Goal: Task Accomplishment & Management: Use online tool/utility

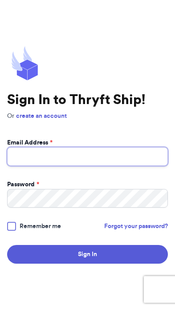
click at [116, 161] on input "Email Address *" at bounding box center [87, 156] width 161 height 19
click at [100, 165] on input "Email Address *" at bounding box center [87, 156] width 161 height 19
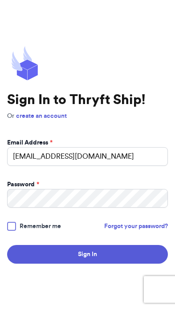
type input "ggibbons06@icloud.com"
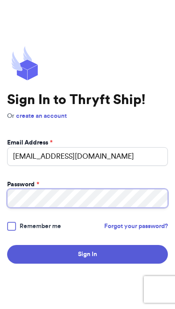
click at [87, 263] on button "Sign In" at bounding box center [87, 254] width 161 height 19
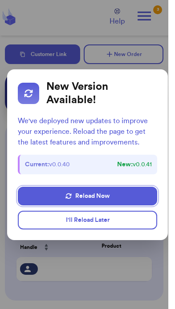
click at [42, 202] on button "Reload Now" at bounding box center [87, 196] width 139 height 19
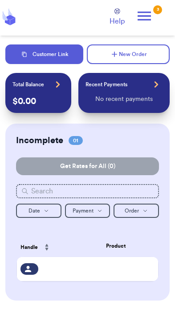
click at [160, 13] on div "3" at bounding box center [157, 9] width 9 height 9
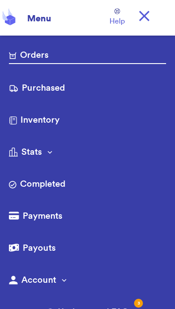
click at [88, 89] on link "Purchased" at bounding box center [87, 89] width 157 height 14
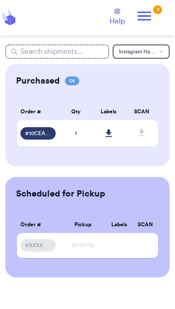
scroll to position [18, 0]
click at [111, 129] on icon at bounding box center [108, 133] width 7 height 8
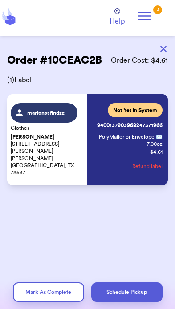
click at [118, 293] on button "Schedule Pickup" at bounding box center [126, 292] width 71 height 20
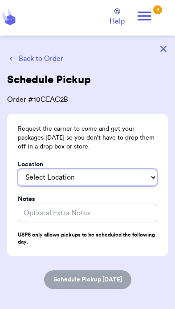
click at [132, 181] on select "Select Location In/At Mailbox On the Porch Front Door Back Door Side Door Knock…" at bounding box center [87, 177] width 139 height 17
select select "On the Porch"
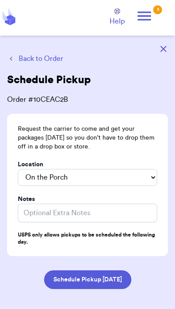
click at [108, 280] on button "Schedule Pickup [DATE]" at bounding box center [87, 279] width 87 height 19
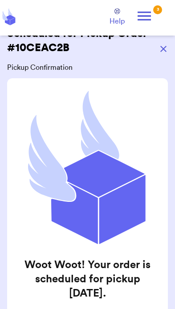
scroll to position [29, 0]
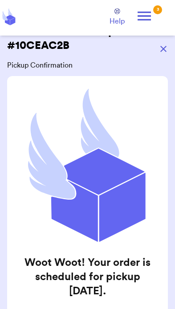
click at [153, 16] on icon at bounding box center [144, 16] width 18 height 18
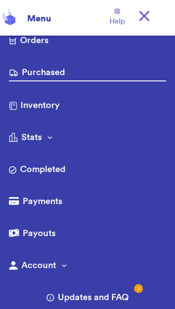
scroll to position [0, 0]
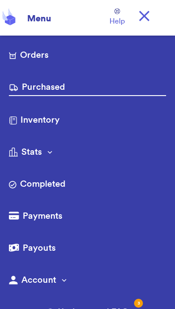
click at [97, 58] on link "Orders" at bounding box center [87, 56] width 157 height 14
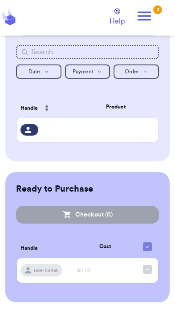
click at [93, 139] on td at bounding box center [115, 130] width 84 height 24
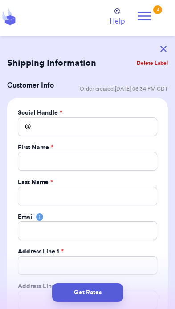
scroll to position [18, 0]
click at [165, 50] on icon "button" at bounding box center [163, 49] width 6 height 6
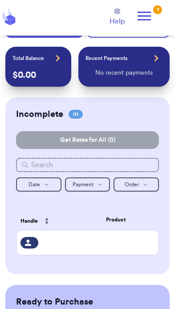
scroll to position [0, 0]
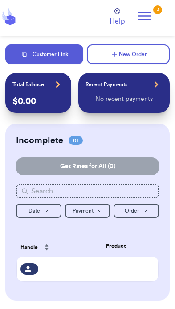
click at [147, 84] on div "Recent Payments View all" at bounding box center [123, 84] width 77 height 12
click at [155, 82] on icon at bounding box center [156, 84] width 4 height 6
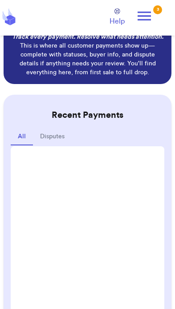
scroll to position [44, 0]
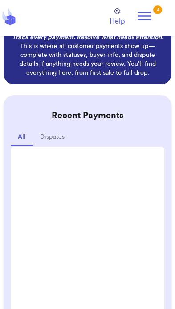
click at [65, 135] on button "Disputes" at bounding box center [52, 137] width 39 height 17
click at [27, 138] on button "All" at bounding box center [22, 137] width 22 height 17
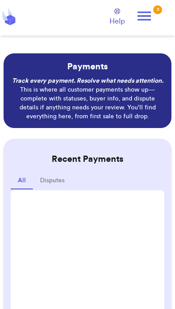
click at [126, 67] on p "Payments" at bounding box center [87, 66] width 153 height 12
click at [139, 8] on icon at bounding box center [144, 16] width 18 height 18
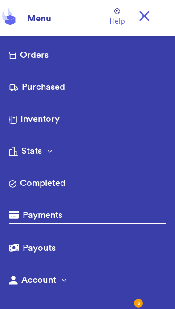
click at [70, 210] on link "Payments" at bounding box center [87, 216] width 157 height 15
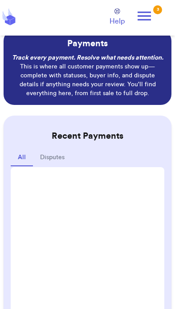
scroll to position [21, 0]
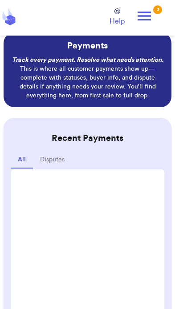
click at [156, 13] on div "3" at bounding box center [157, 9] width 9 height 9
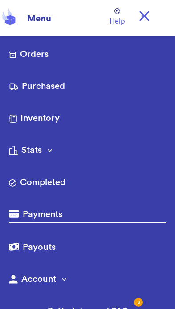
scroll to position [0, 0]
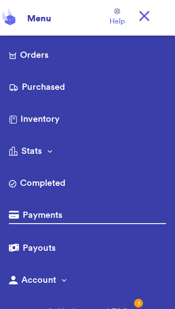
click at [61, 245] on link "Payouts" at bounding box center [87, 249] width 157 height 14
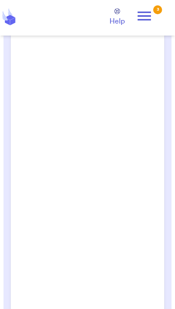
scroll to position [163, 0]
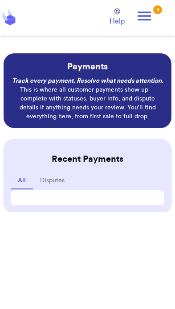
click at [152, 12] on icon at bounding box center [144, 16] width 18 height 18
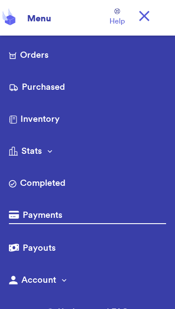
click at [66, 246] on link "Payouts" at bounding box center [87, 249] width 157 height 14
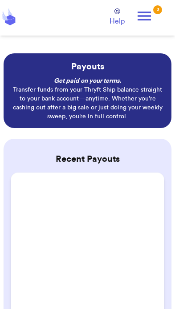
click at [152, 12] on icon at bounding box center [144, 16] width 18 height 18
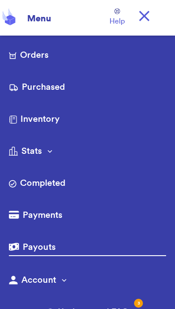
click at [68, 214] on link "Payments" at bounding box center [87, 216] width 157 height 14
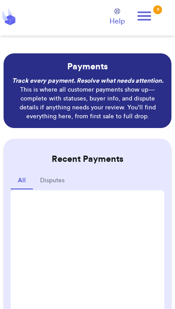
click at [57, 181] on button "Disputes" at bounding box center [52, 181] width 39 height 17
click at [116, 20] on span "Help" at bounding box center [116, 21] width 15 height 11
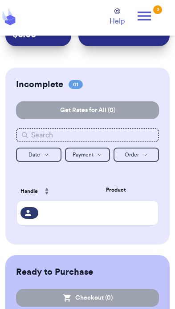
scroll to position [67, 0]
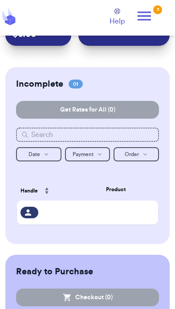
click at [123, 213] on div at bounding box center [115, 213] width 77 height 2
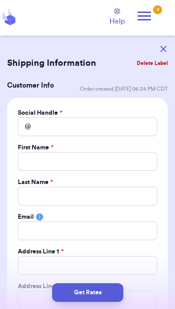
scroll to position [0, 0]
click at [158, 45] on button "button" at bounding box center [163, 49] width 20 height 20
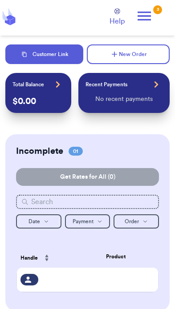
click at [147, 16] on icon at bounding box center [143, 16] width 13 height 9
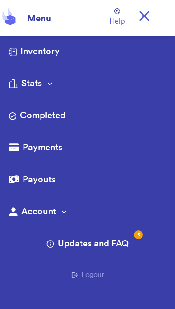
scroll to position [68, 0]
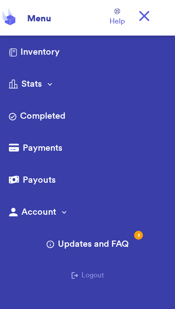
click at [137, 241] on div "Updates and FAQ 3 Logout" at bounding box center [87, 264] width 157 height 53
click at [92, 245] on span "Updates and FAQ 3" at bounding box center [93, 244] width 71 height 12
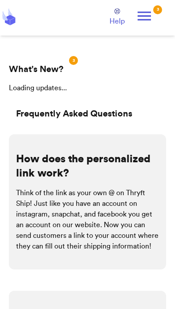
click at [166, 19] on header "Orders Purchased Inventory More Stats Completed Orders Payments Payouts Copy Cu…" at bounding box center [87, 18] width 175 height 36
click at [149, 15] on icon at bounding box center [143, 16] width 13 height 9
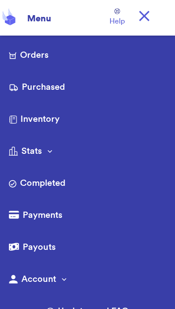
click at [146, 14] on icon at bounding box center [144, 16] width 10 height 10
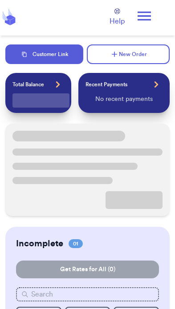
scroll to position [68, 0]
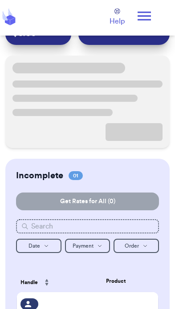
click at [92, 249] on button "Payment Payment" at bounding box center [87, 246] width 45 height 14
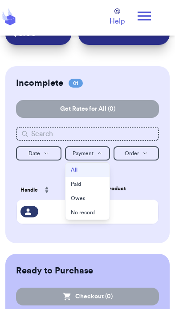
click at [140, 181] on th "Product" at bounding box center [115, 188] width 84 height 20
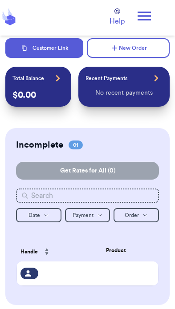
scroll to position [0, 0]
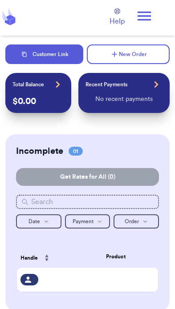
click at [153, 8] on icon at bounding box center [144, 16] width 18 height 18
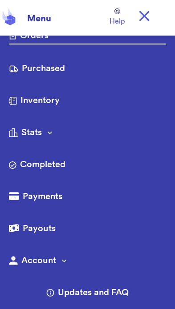
scroll to position [12, 0]
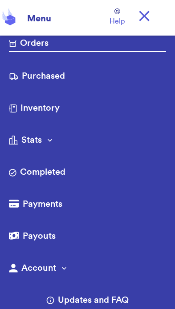
click at [56, 270] on button "Account" at bounding box center [87, 269] width 157 height 14
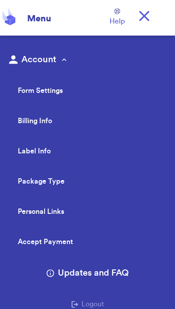
scroll to position [223, 0]
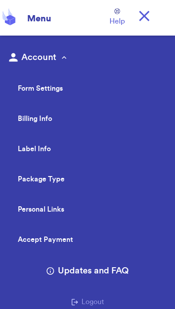
click at [46, 242] on link "Accept Payment" at bounding box center [92, 240] width 148 height 12
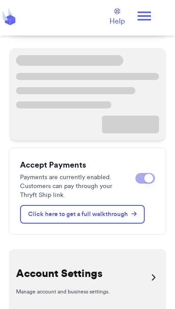
scroll to position [85, 0]
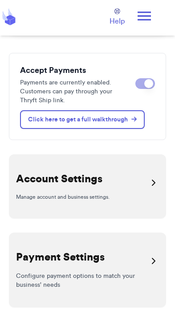
click at [153, 81] on span at bounding box center [148, 83] width 9 height 9
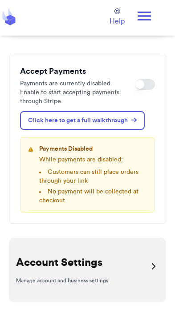
scroll to position [0, 0]
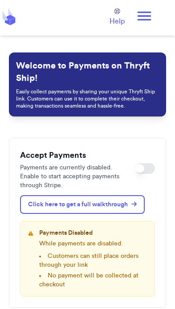
click at [152, 8] on icon at bounding box center [144, 16] width 18 height 18
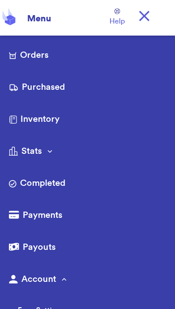
click at [66, 60] on link "Orders" at bounding box center [87, 56] width 157 height 14
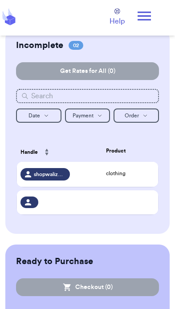
click at [72, 245] on div "Ready to Purchase Checkout ( 0 ) Checkout ( 0 ) Handle Cost username $0.00" at bounding box center [87, 310] width 164 height 130
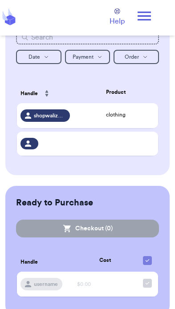
click at [65, 119] on span "shopwalizeee" at bounding box center [50, 115] width 32 height 7
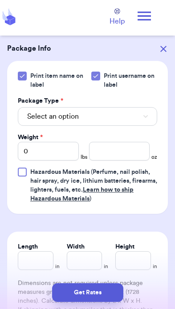
scroll to position [375, 0]
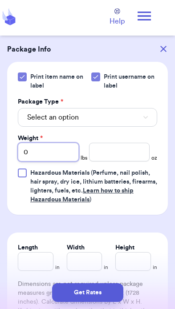
click at [60, 143] on input "0" at bounding box center [48, 152] width 61 height 19
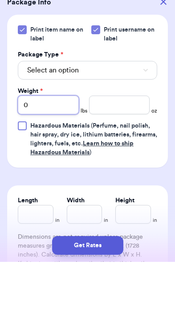
type input "01"
type input "010"
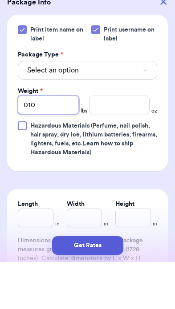
type input "01"
type input "0"
type input "1"
type input "10"
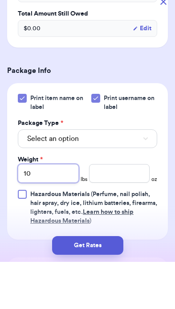
scroll to position [311, 0]
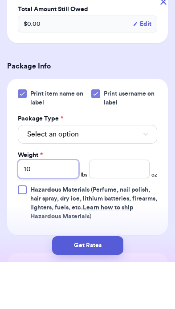
type input "10"
click at [56, 176] on span "Select an option" at bounding box center [53, 181] width 52 height 11
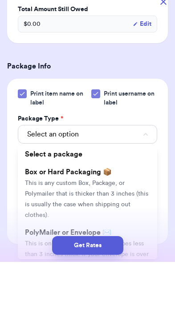
scroll to position [18, 0]
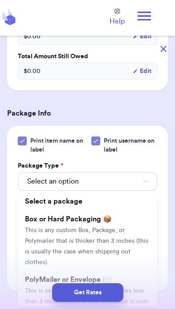
click at [106, 227] on span "This is any custom Box, Package, or Polymailer that is thicker than 3 inches (t…" at bounding box center [86, 246] width 123 height 38
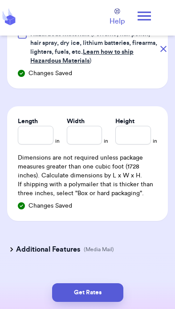
scroll to position [513, 0]
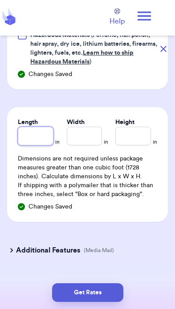
click at [32, 127] on input "Length" at bounding box center [36, 136] width 36 height 19
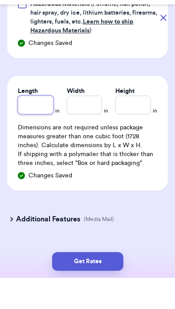
type input "1"
type input "12"
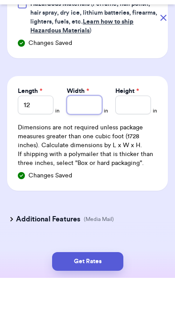
click at [76, 127] on input "Width *" at bounding box center [85, 136] width 36 height 19
type input "9"
click at [134, 127] on input "Height *" at bounding box center [133, 136] width 36 height 19
type input "1"
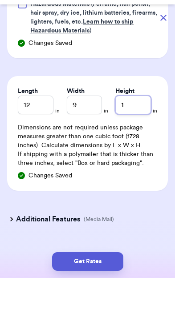
type input "12"
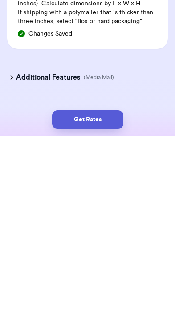
type input "12"
click at [108, 283] on button "Get Rates" at bounding box center [87, 292] width 71 height 19
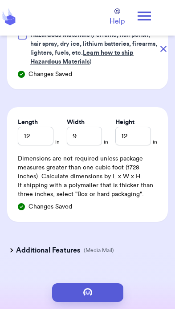
scroll to position [0, 0]
